Goal: Navigation & Orientation: Find specific page/section

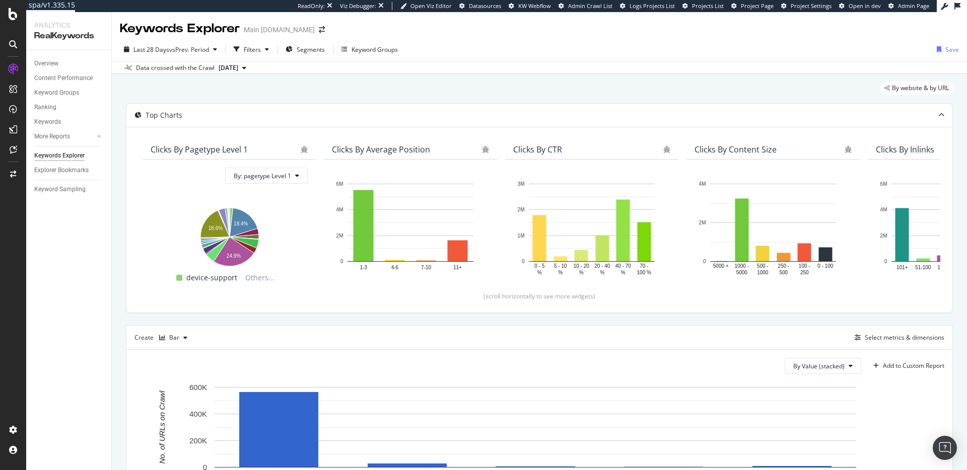
scroll to position [287, 0]
